Goal: Book appointment/travel/reservation

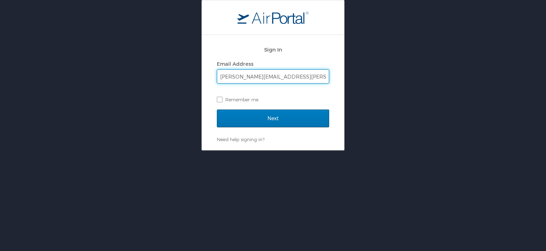
type input "ron.henderson@ldi.la.gov"
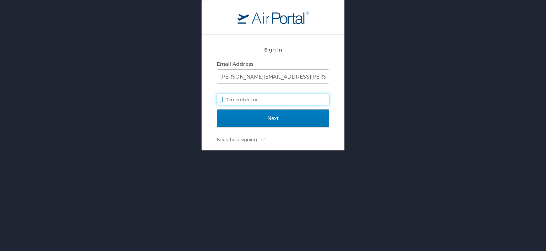
click at [221, 98] on label "Remember me" at bounding box center [273, 99] width 112 height 11
click at [221, 98] on input "Remember me" at bounding box center [219, 99] width 5 height 5
checkbox input "true"
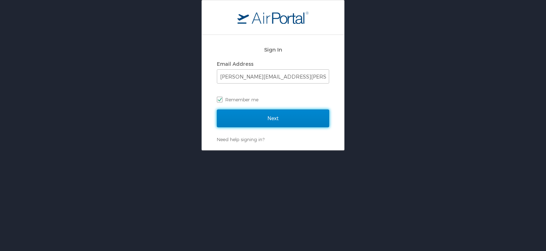
click at [266, 118] on input "Next" at bounding box center [273, 119] width 112 height 18
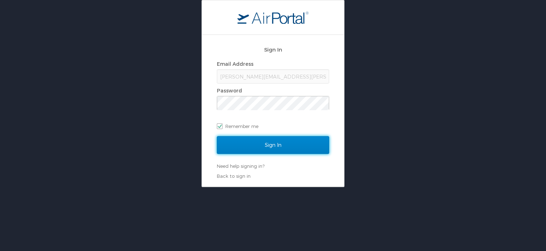
click at [249, 150] on input "Sign In" at bounding box center [273, 145] width 112 height 18
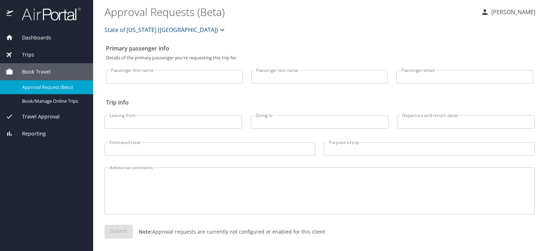
click at [170, 71] on input "Passenger first name" at bounding box center [174, 77] width 137 height 14
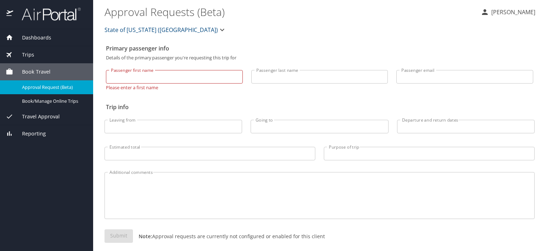
click at [39, 37] on span "Dashboards" at bounding box center [32, 38] width 38 height 8
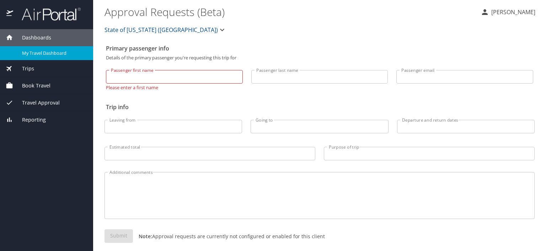
click at [30, 48] on link "My Travel Dashboard" at bounding box center [46, 53] width 93 height 14
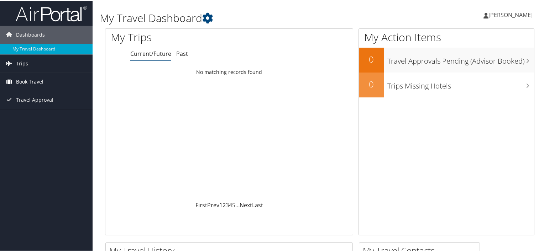
click at [33, 78] on span "Book Travel" at bounding box center [29, 81] width 27 height 18
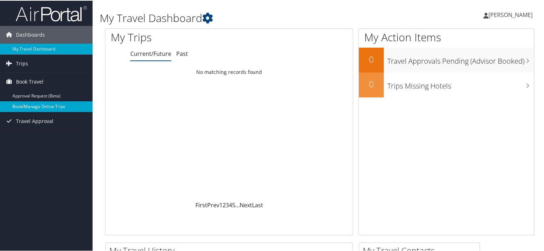
click at [38, 106] on link "Book/Manage Online Trips" at bounding box center [46, 106] width 93 height 11
